Goal: Task Accomplishment & Management: Manage account settings

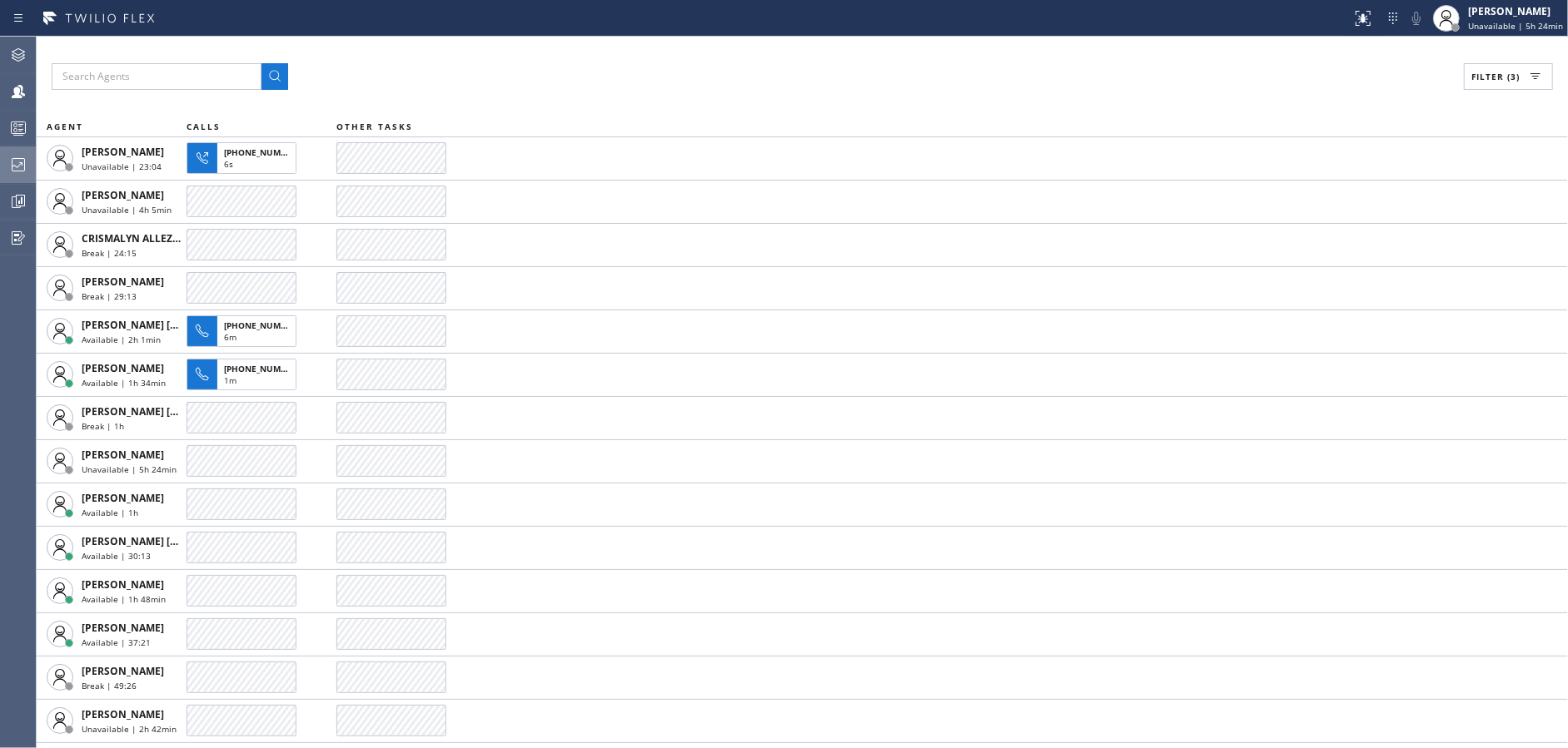
drag, startPoint x: 0, startPoint y: 0, endPoint x: 0, endPoint y: 171, distance: 171.0
click at [0, 171] on div at bounding box center [18, 164] width 37 height 20
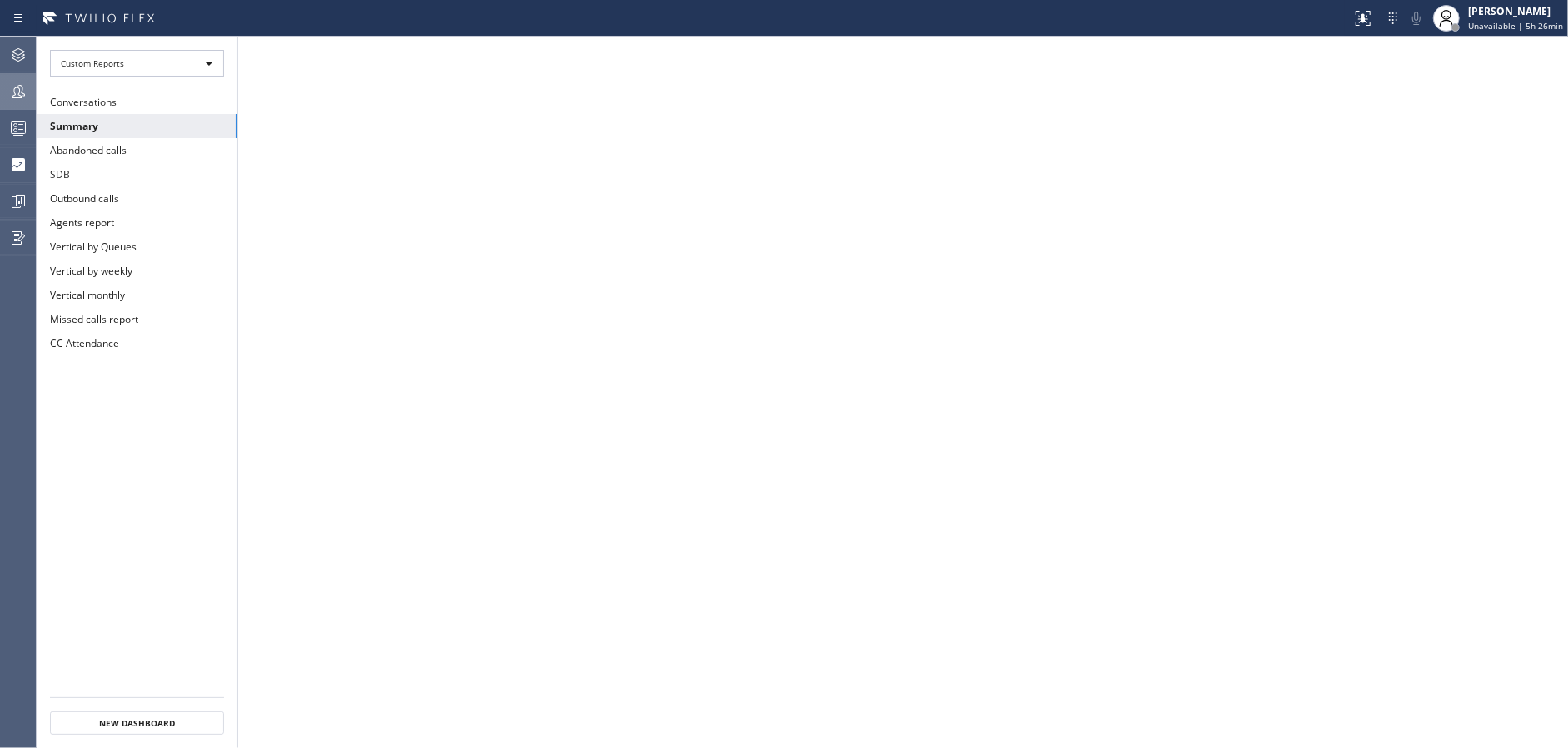
click at [0, 94] on div at bounding box center [18, 91] width 37 height 20
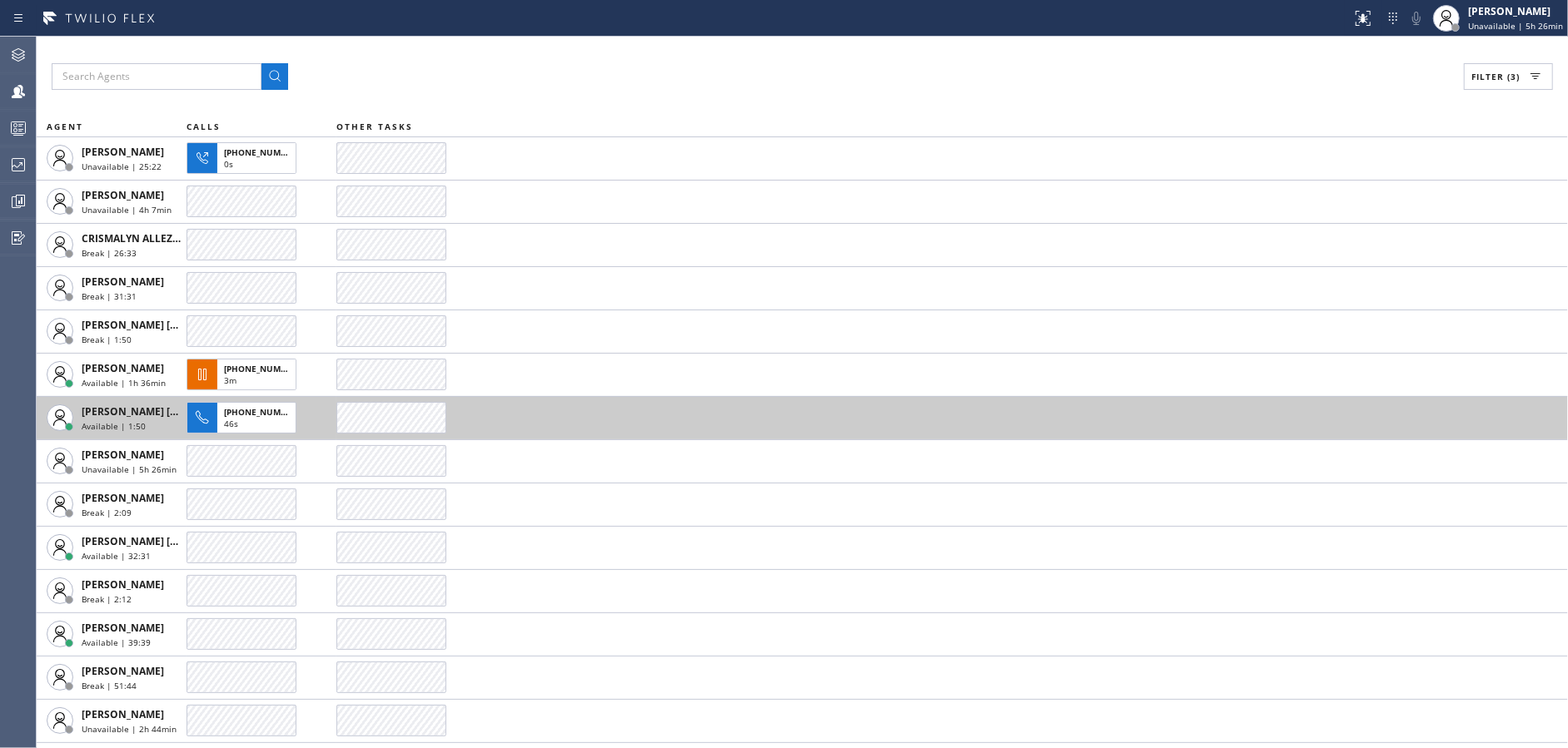
scroll to position [124, 0]
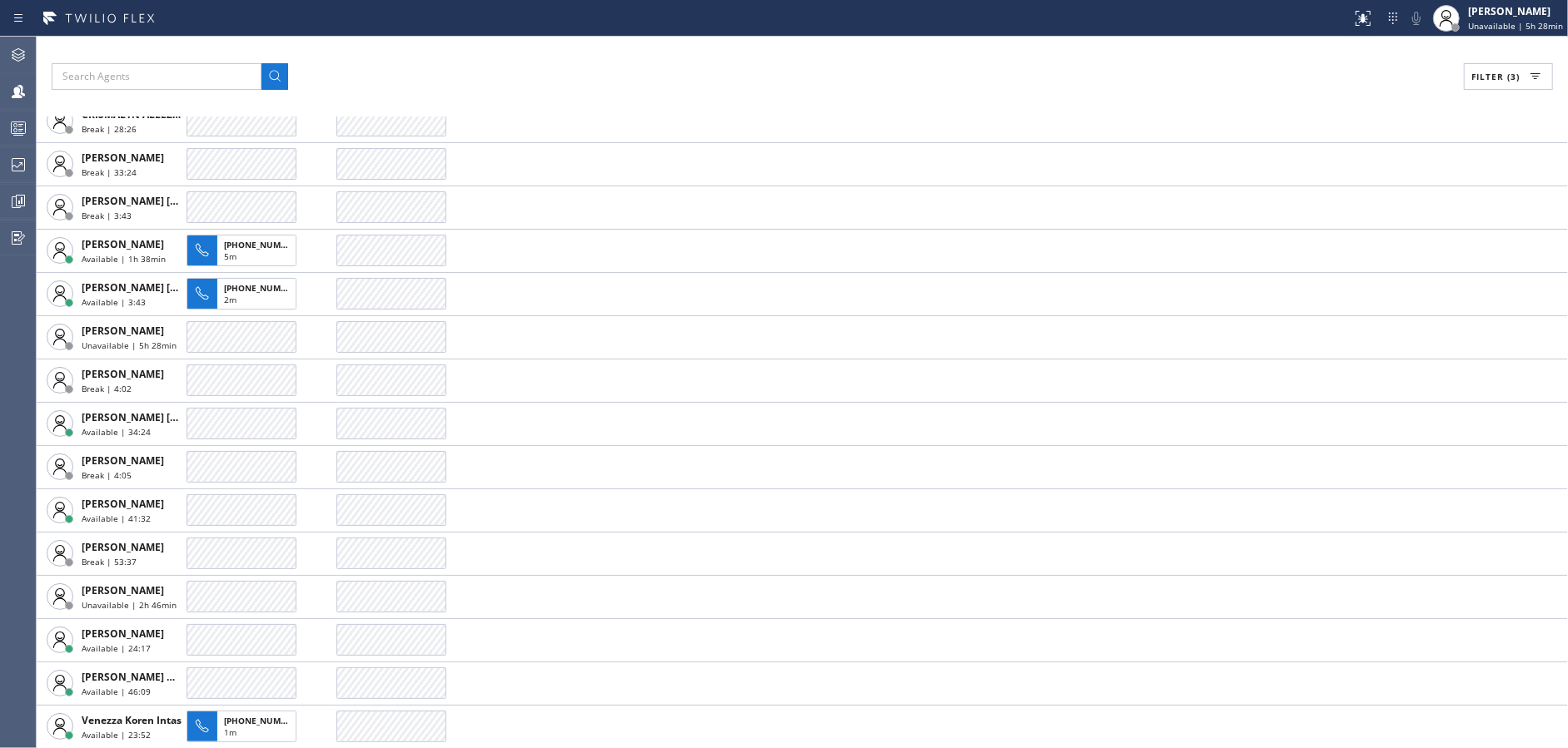
click at [492, 80] on div "Filter (3)" at bounding box center [802, 76] width 1501 height 26
click at [1521, 12] on div "[PERSON_NAME]" at bounding box center [1515, 11] width 95 height 14
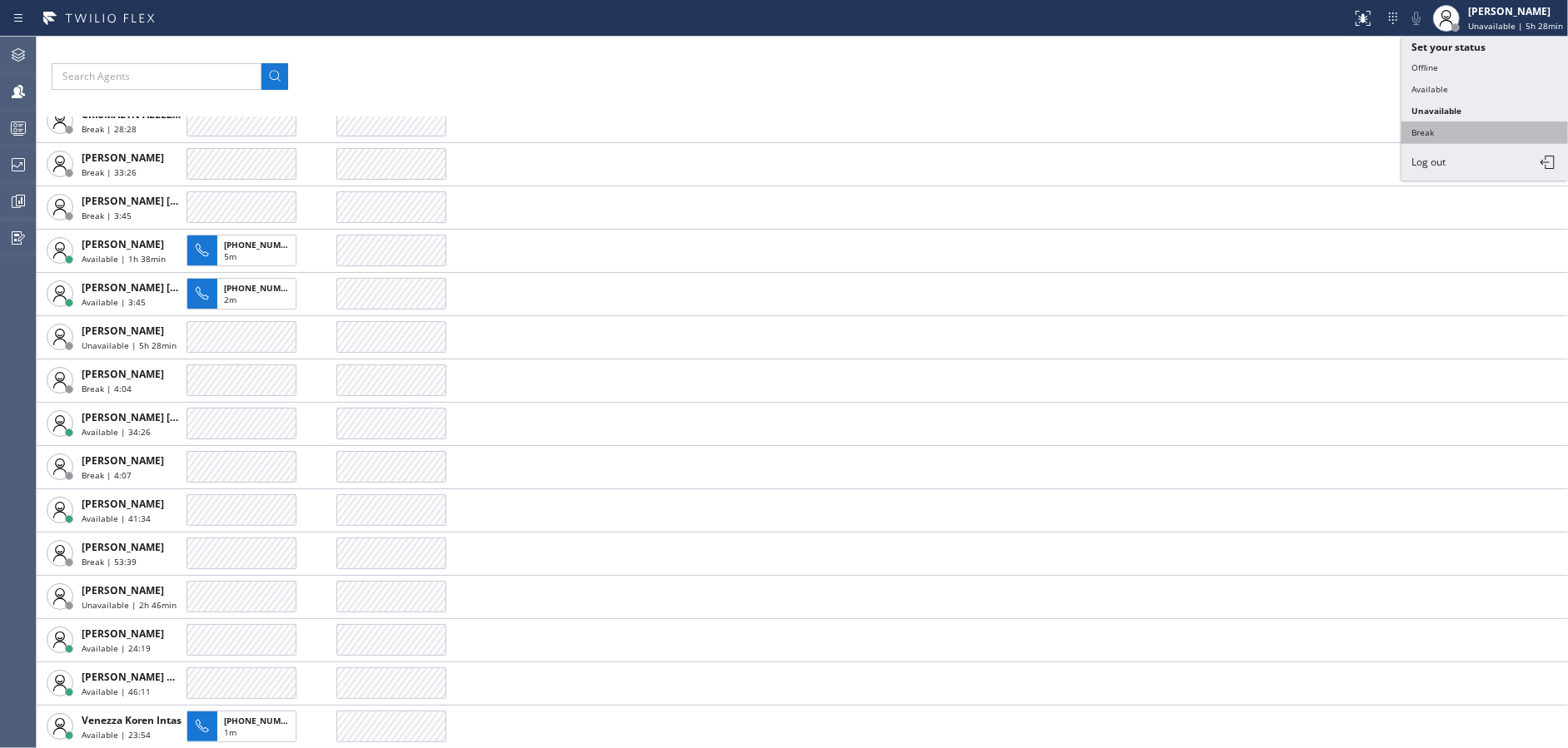
click at [1429, 128] on button "Break" at bounding box center [1485, 132] width 167 height 22
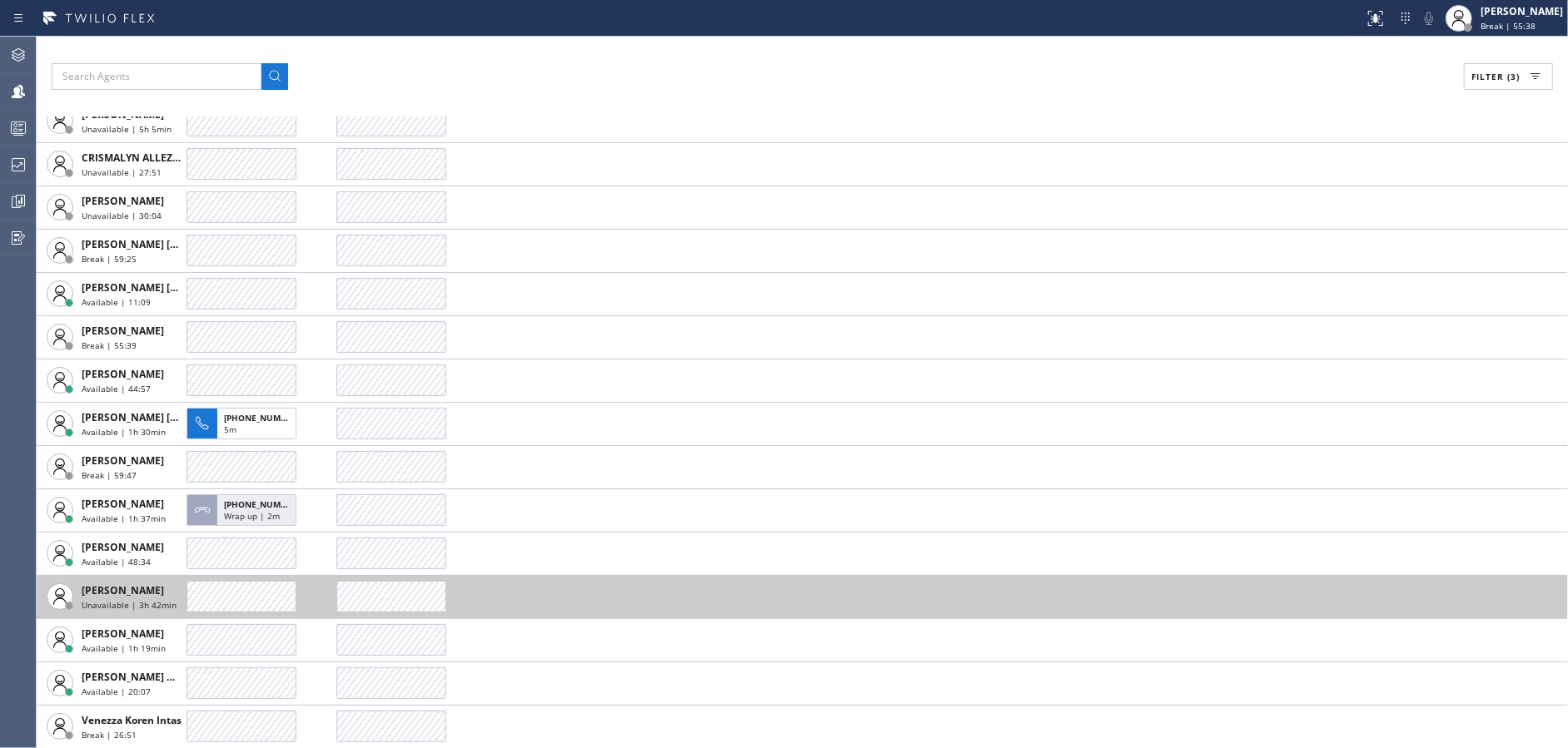
scroll to position [38, 0]
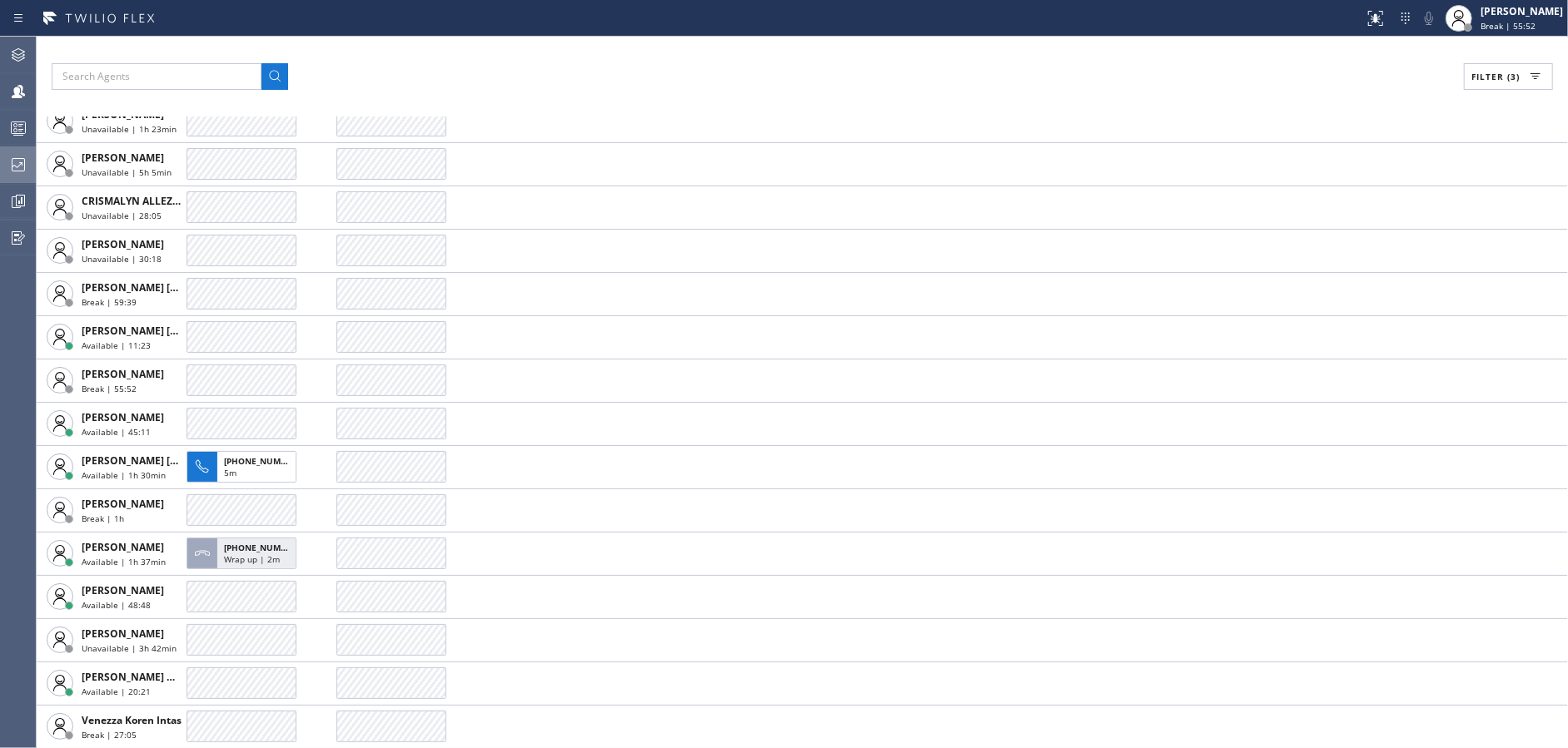
click at [24, 169] on icon at bounding box center [18, 164] width 20 height 20
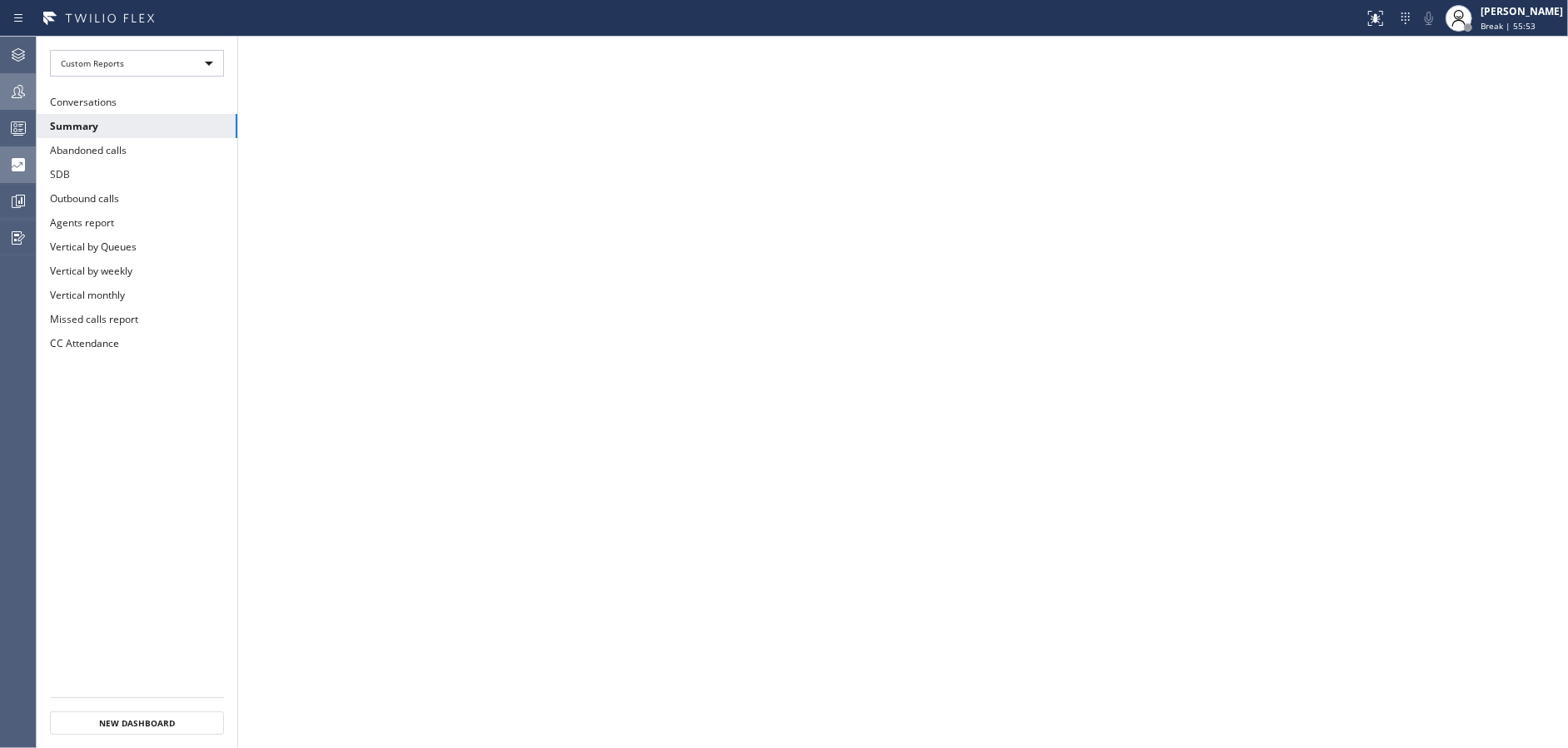
click at [0, 83] on div at bounding box center [18, 91] width 37 height 20
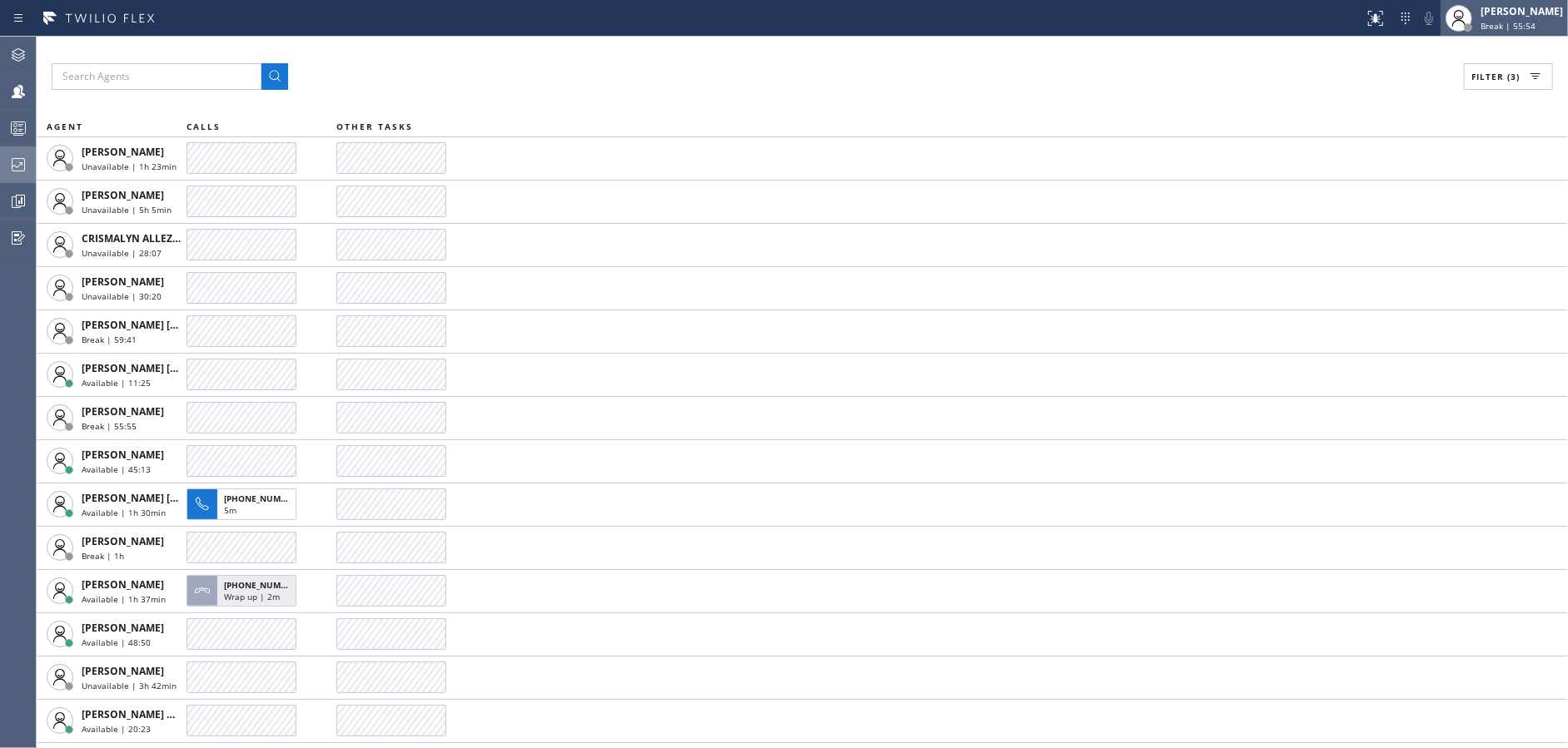
click at [1536, 21] on span "Break | 55:54" at bounding box center [1507, 25] width 55 height 11
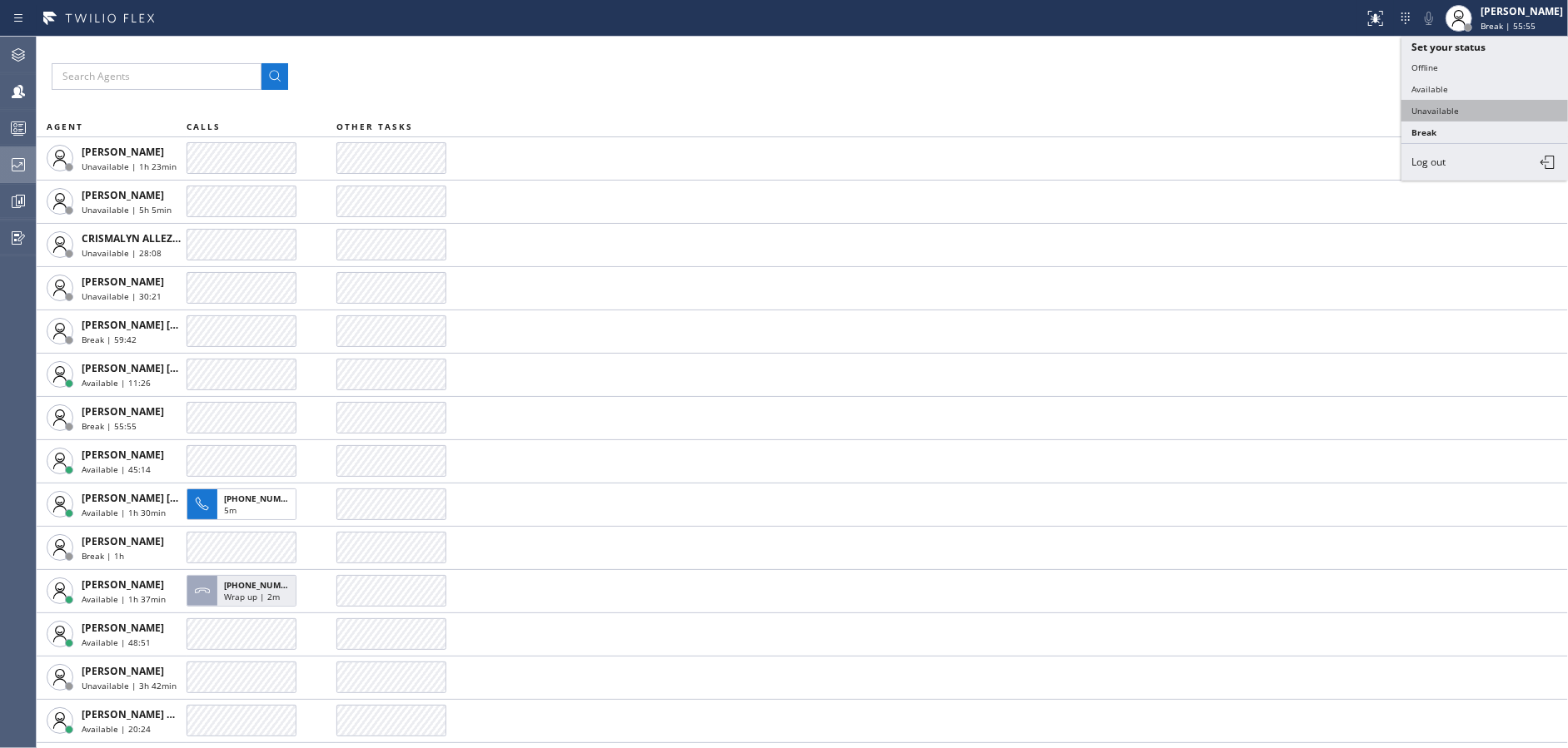
click at [1466, 113] on button "Unavailable" at bounding box center [1485, 111] width 167 height 22
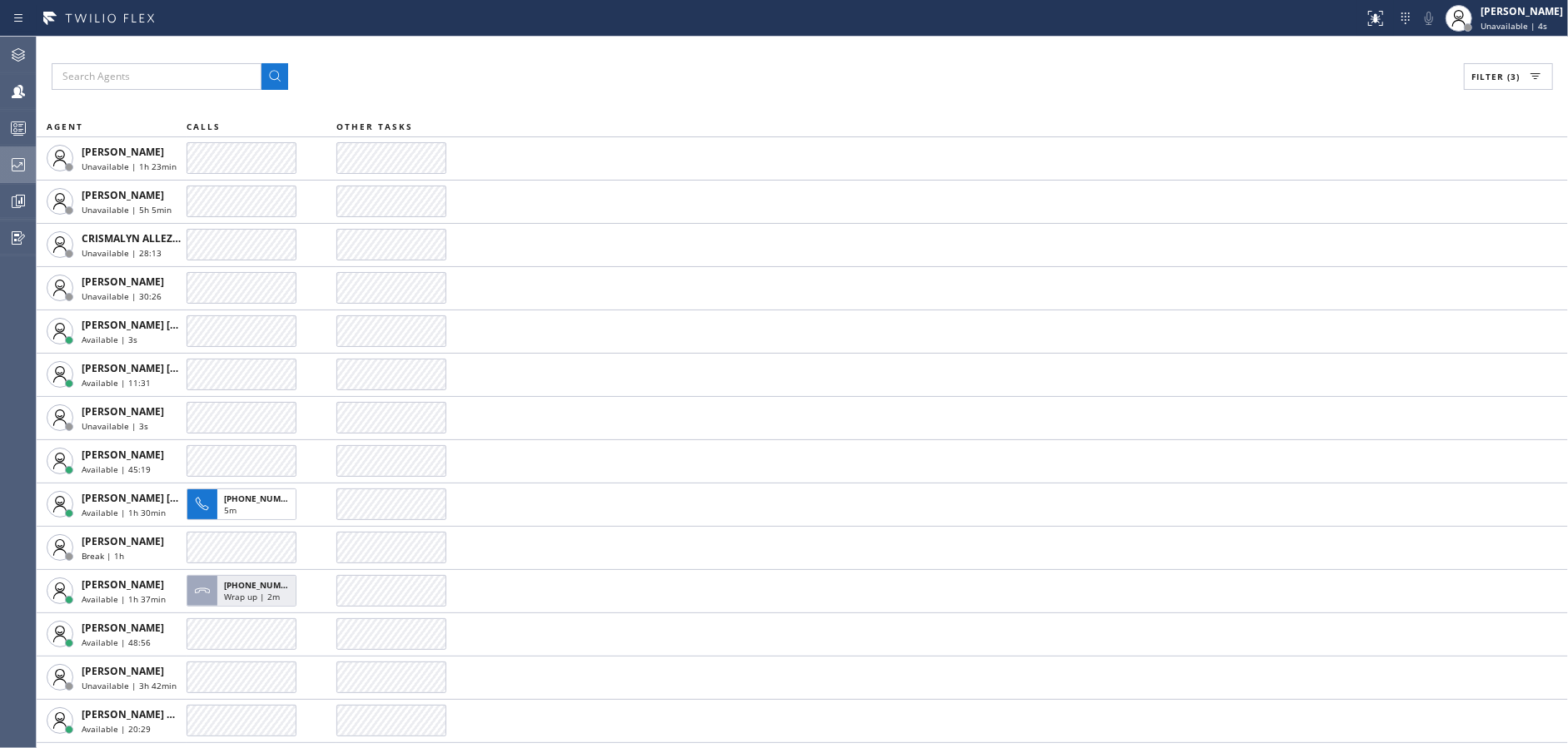
click at [18, 168] on icon at bounding box center [18, 164] width 20 height 20
